Goal: Task Accomplishment & Management: Use online tool/utility

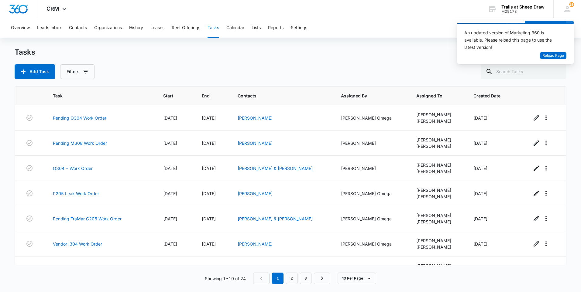
scroll to position [92, 0]
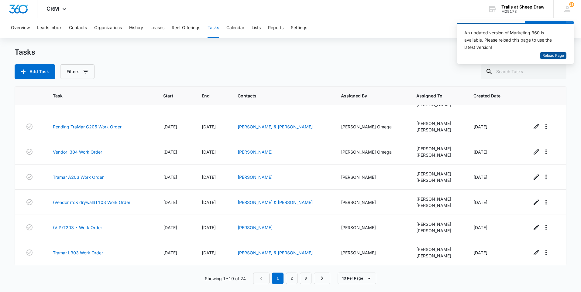
click at [557, 53] on span "Reload Page" at bounding box center [554, 56] width 22 height 6
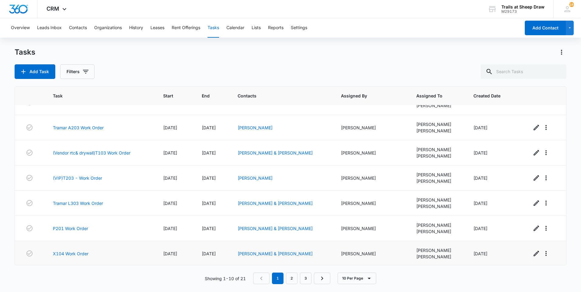
scroll to position [92, 0]
click at [302, 276] on link "3" at bounding box center [306, 279] width 12 height 12
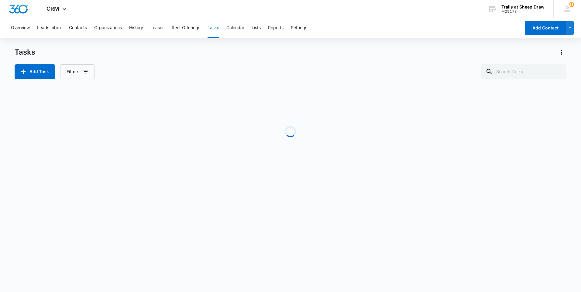
scroll to position [0, 0]
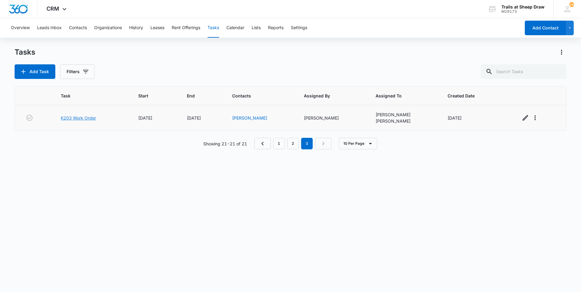
click at [84, 116] on link "K203 Work Order" at bounding box center [78, 118] width 35 height 6
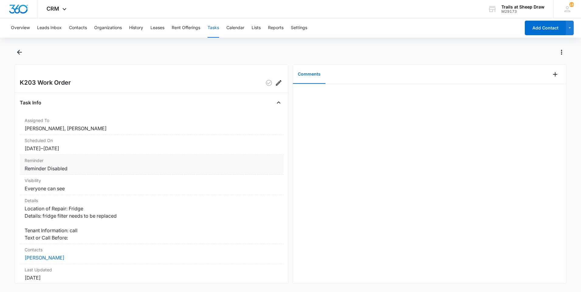
scroll to position [30, 0]
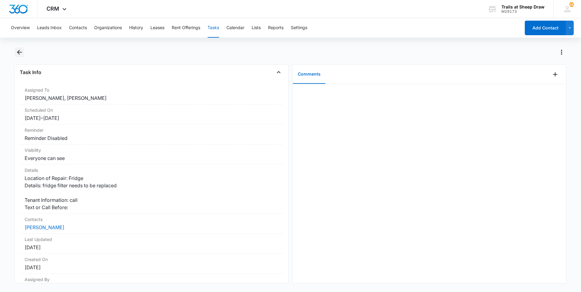
click at [22, 51] on icon "Back" at bounding box center [19, 52] width 7 height 7
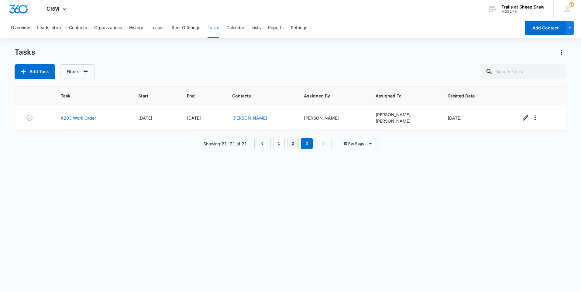
click at [294, 145] on link "2" at bounding box center [293, 144] width 12 height 12
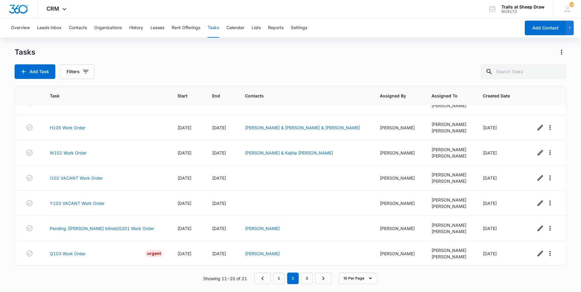
scroll to position [92, 0]
click at [67, 253] on link "Q103 Work Order" at bounding box center [68, 253] width 36 height 6
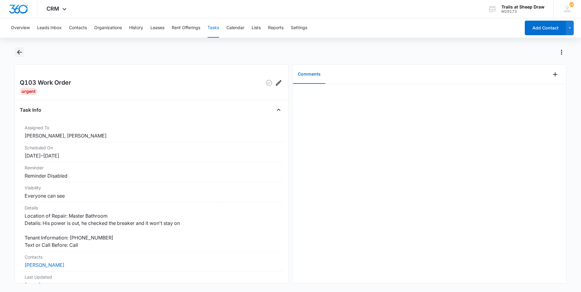
click at [24, 51] on button "Back" at bounding box center [19, 52] width 9 height 10
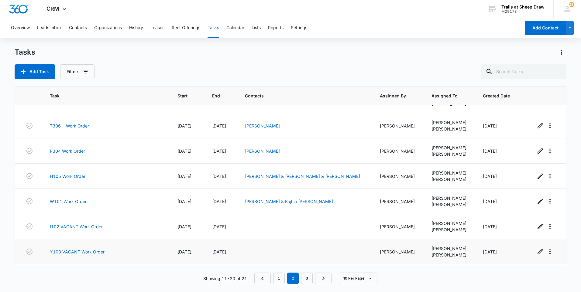
scroll to position [92, 0]
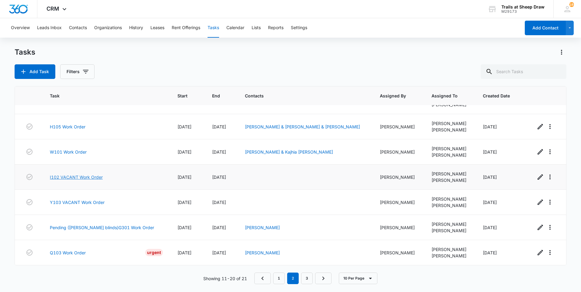
click at [90, 178] on link "I102 VACANT Work Order" at bounding box center [76, 177] width 53 height 6
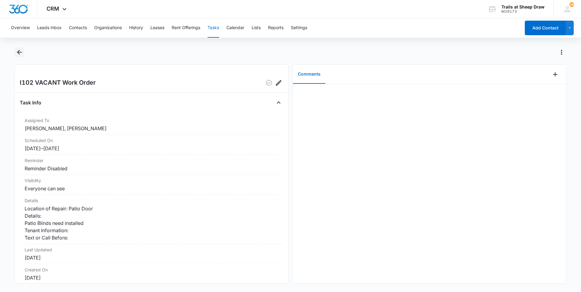
click at [19, 51] on icon "Back" at bounding box center [19, 52] width 5 height 5
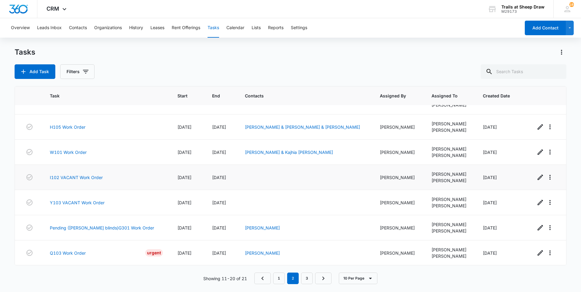
scroll to position [92, 0]
click at [57, 153] on link "W101 Work Order" at bounding box center [68, 152] width 37 height 6
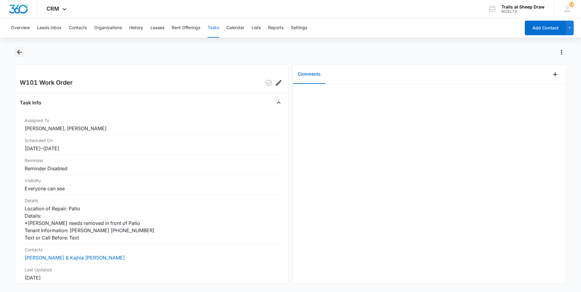
click at [20, 55] on icon "Back" at bounding box center [19, 52] width 7 height 7
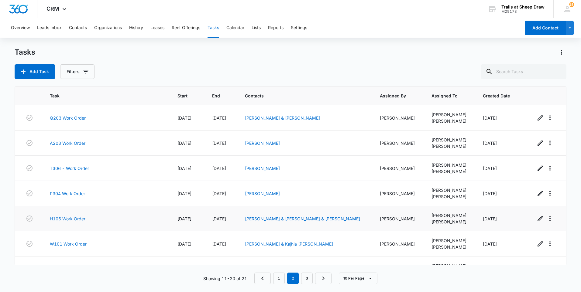
click at [71, 220] on link "H105 Work Order" at bounding box center [68, 219] width 36 height 6
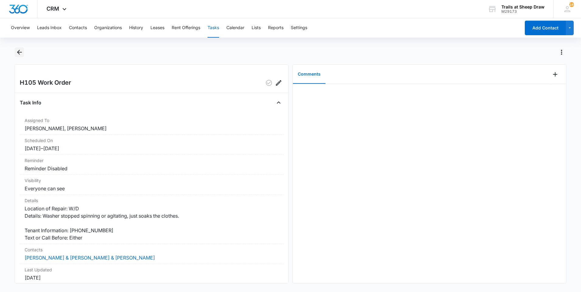
click at [16, 51] on icon "Back" at bounding box center [19, 52] width 7 height 7
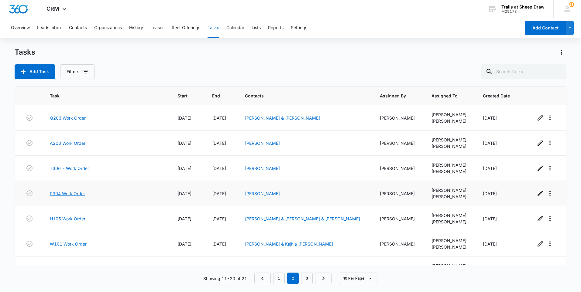
click at [73, 191] on link "P304 Work Order" at bounding box center [67, 194] width 35 height 6
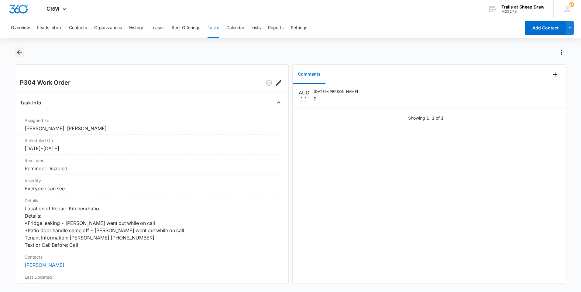
click at [21, 50] on icon "Back" at bounding box center [19, 52] width 7 height 7
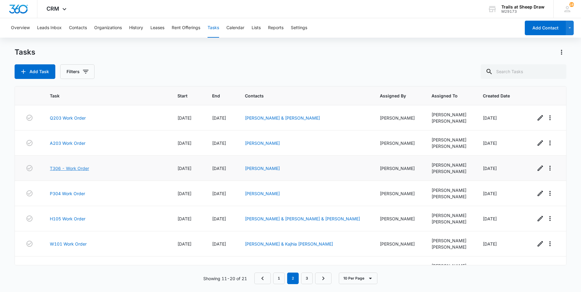
click at [62, 171] on link "T306 - Work Order" at bounding box center [69, 168] width 39 height 6
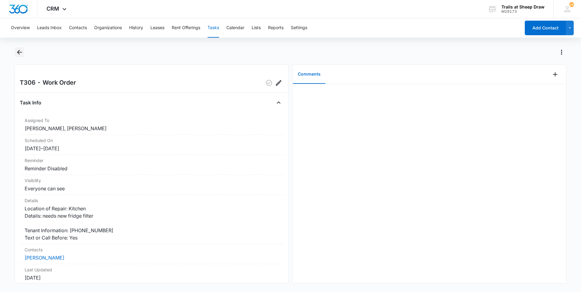
click at [21, 50] on icon "Back" at bounding box center [19, 52] width 7 height 7
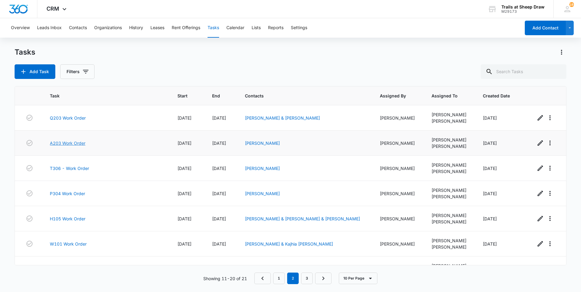
click at [77, 141] on link "A203 Work Order" at bounding box center [68, 143] width 36 height 6
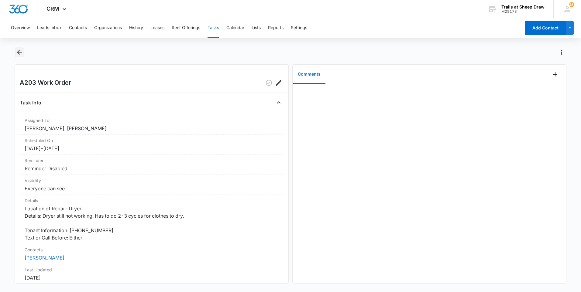
click at [15, 55] on button "Back" at bounding box center [19, 52] width 9 height 10
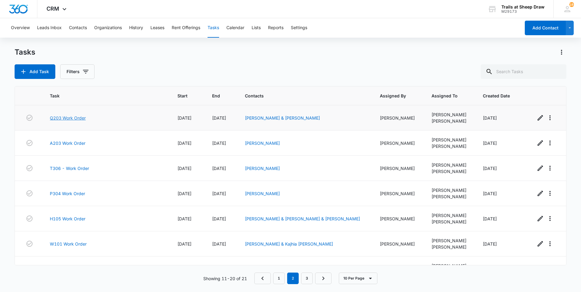
click at [62, 120] on link "Q203 Work Order" at bounding box center [68, 118] width 36 height 6
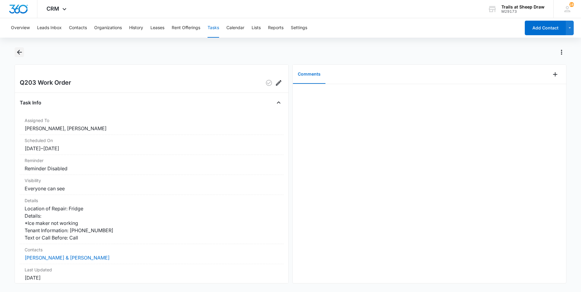
click at [19, 49] on icon "Back" at bounding box center [19, 52] width 7 height 7
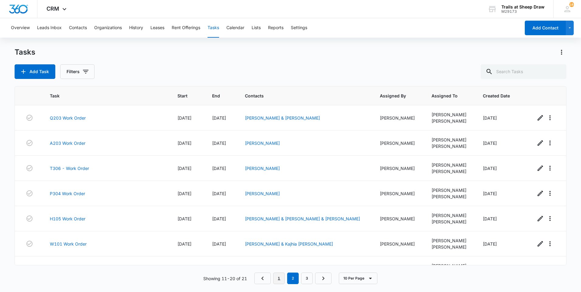
click at [285, 280] on link "1" at bounding box center [279, 279] width 12 height 12
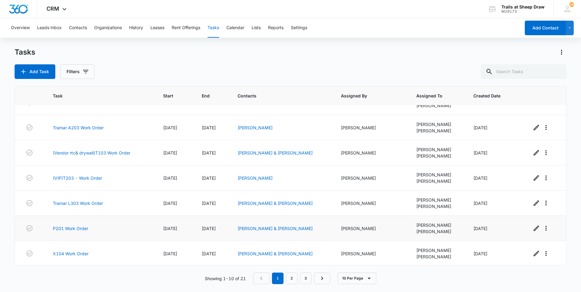
scroll to position [92, 0]
click at [307, 279] on link "3" at bounding box center [306, 279] width 12 height 12
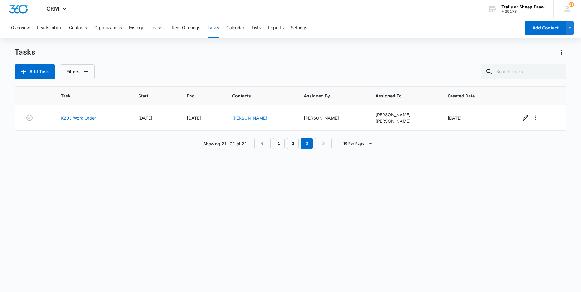
scroll to position [0, 0]
click at [290, 145] on link "2" at bounding box center [293, 144] width 12 height 12
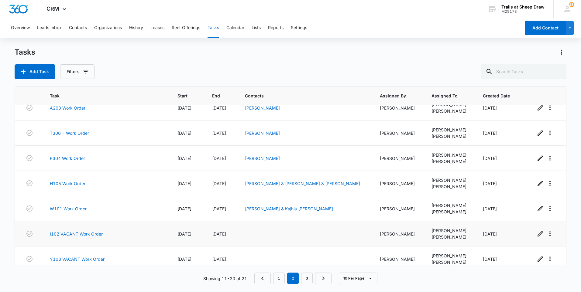
scroll to position [92, 0]
